Goal: Task Accomplishment & Management: Manage account settings

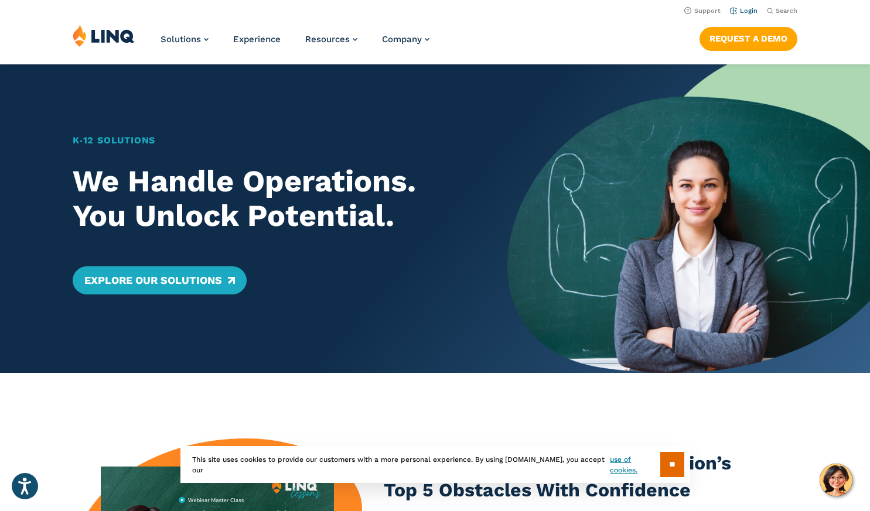
click at [749, 12] on link "Login" at bounding box center [744, 11] width 28 height 8
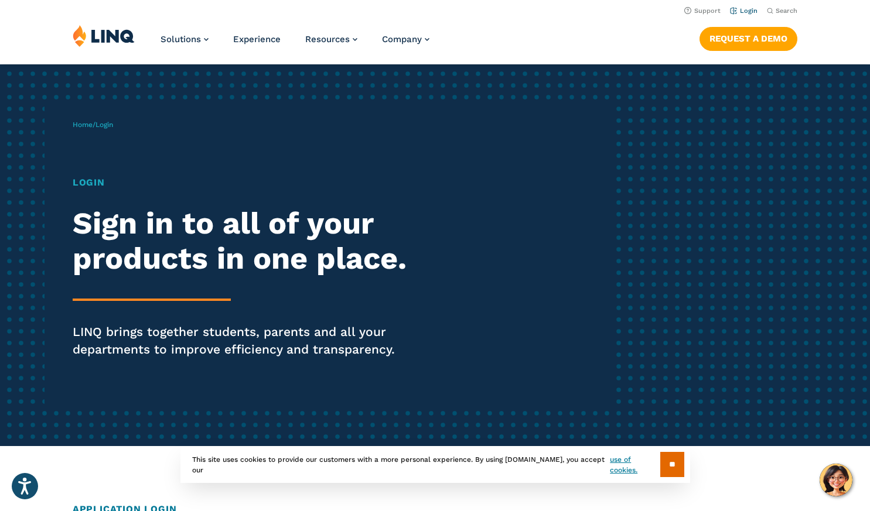
click at [746, 7] on link "Login" at bounding box center [744, 11] width 28 height 8
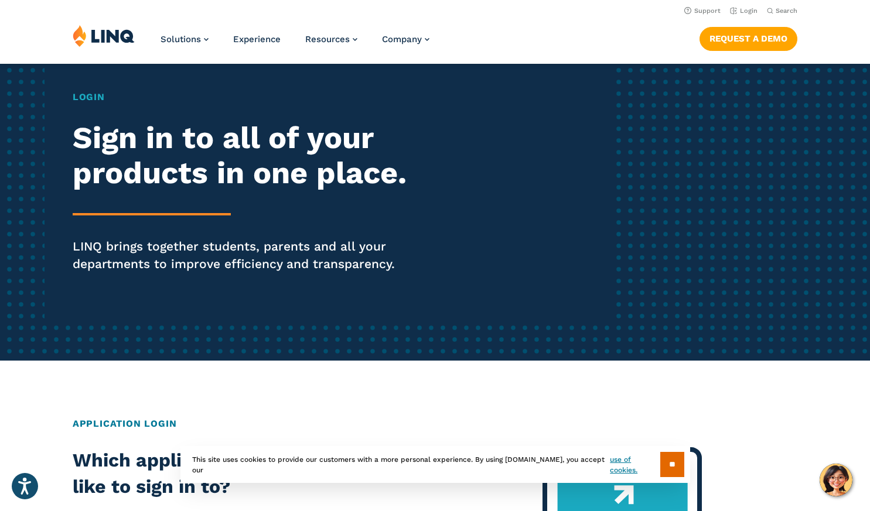
scroll to position [85, 0]
